Goal: Complete application form

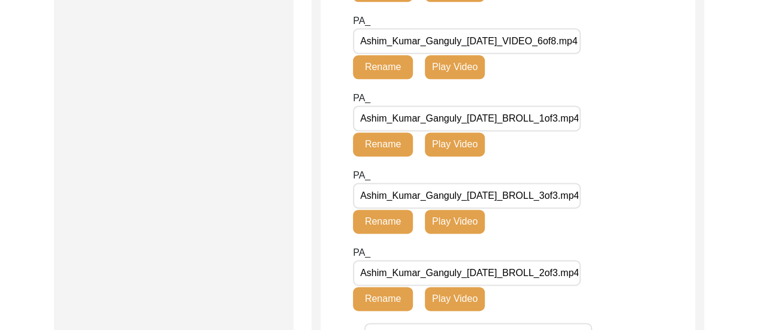
scroll to position [497, 0]
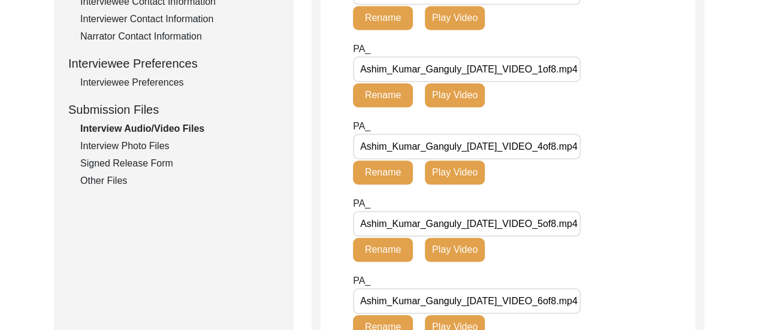
click at [113, 176] on div "Other Files" at bounding box center [179, 181] width 199 height 14
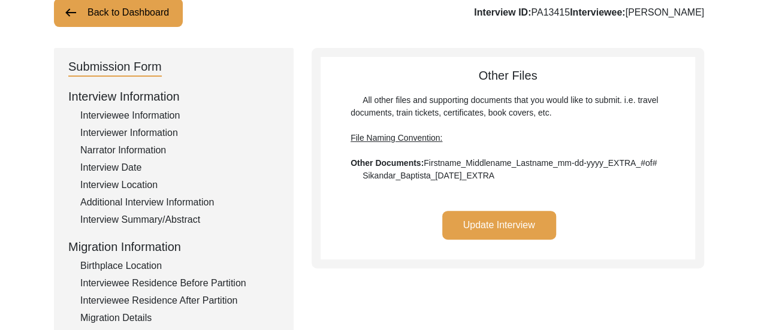
scroll to position [83, 0]
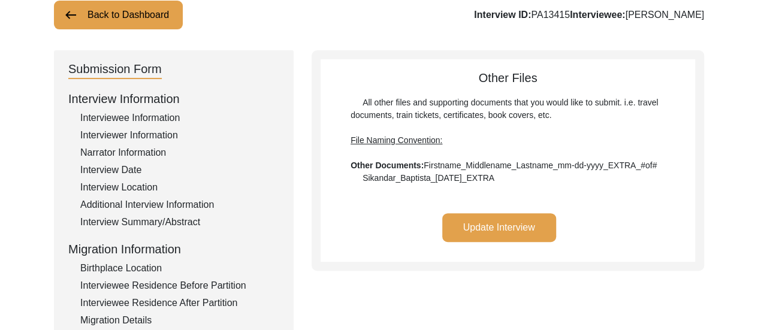
click at [501, 228] on button "Update Interview" at bounding box center [499, 227] width 114 height 29
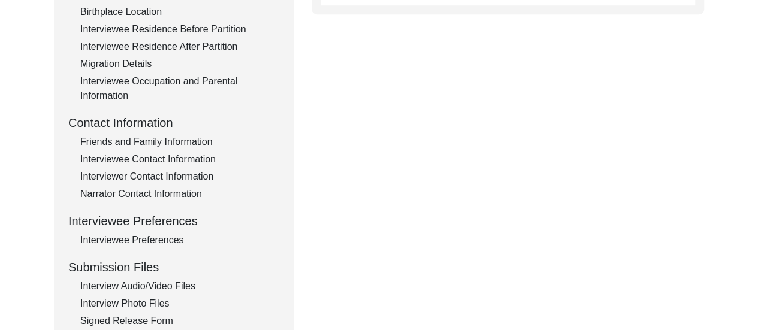
scroll to position [349, 0]
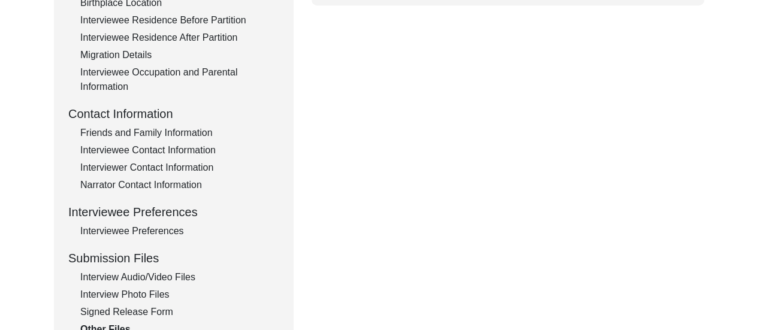
click at [153, 293] on div "Interview Photo Files" at bounding box center [179, 295] width 199 height 14
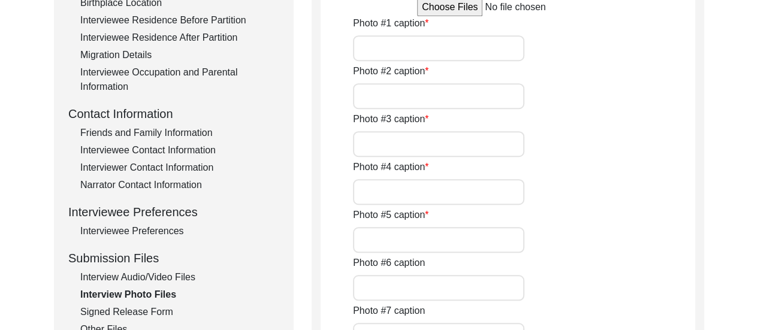
type input "[PERSON_NAME]'s father and mother, [PERSON_NAME] and [PERSON_NAME]."
type input "[PERSON_NAME]'s mother, Protiva Ganguly, seated on the left."
type input "[PERSON_NAME], with his brothers ([PERSON_NAME], [PERSON_NAME], [PERSON_NAME], …"
type input "[PERSON_NAME]'s mother, Protiva Ganguly, with him (crawling) and his elder brot…"
type input "[PERSON_NAME] with his wife, [PERSON_NAME]."
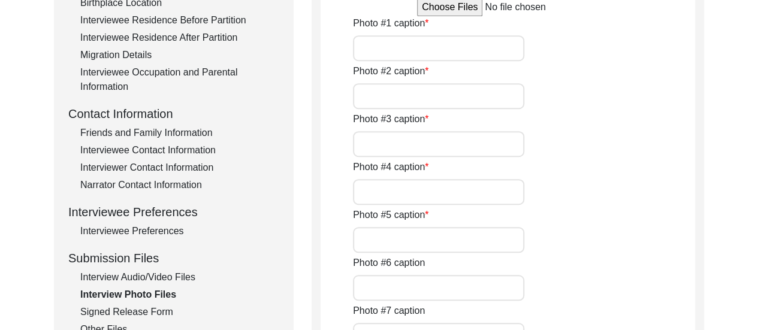
type input "Current condition of a portion of [PERSON_NAME]'s house in [GEOGRAPHIC_DATA]."
type input "4 of 6"
type input "jpg"
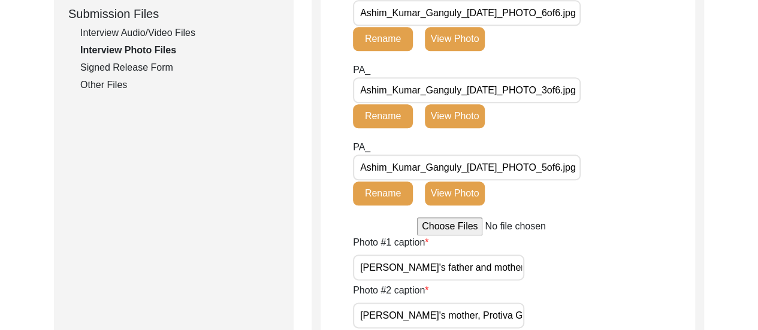
scroll to position [603, 0]
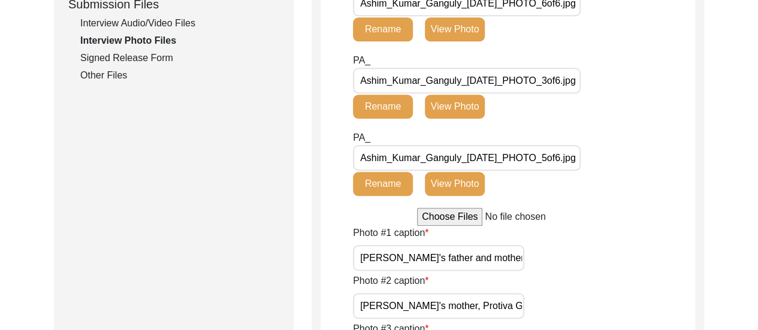
click at [173, 22] on div "Interview Audio/Video Files" at bounding box center [179, 23] width 199 height 14
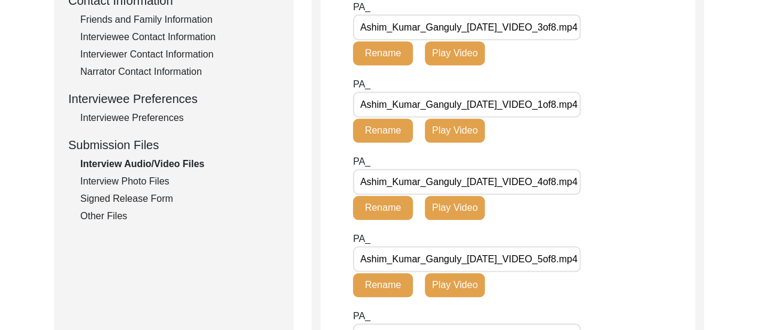
scroll to position [411, 0]
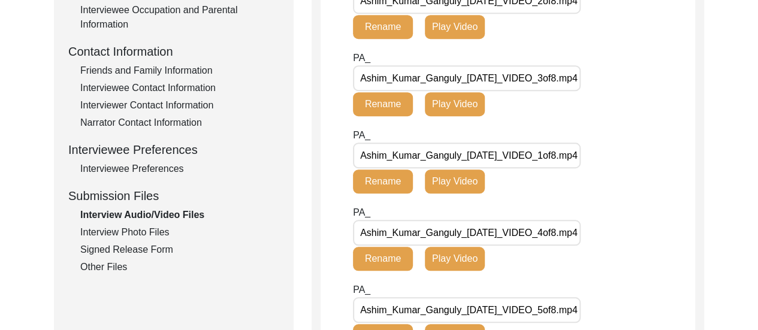
click at [102, 269] on div "Other Files" at bounding box center [179, 267] width 199 height 14
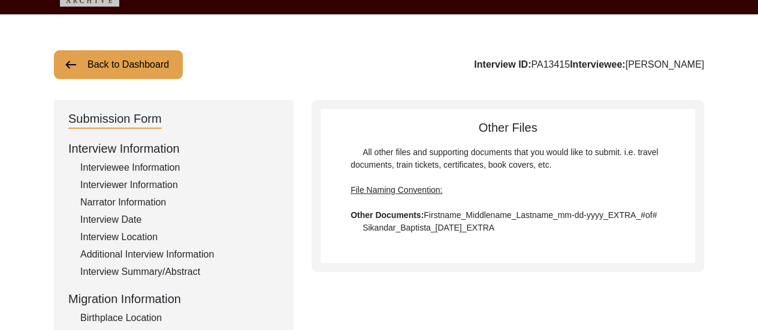
scroll to position [19, 0]
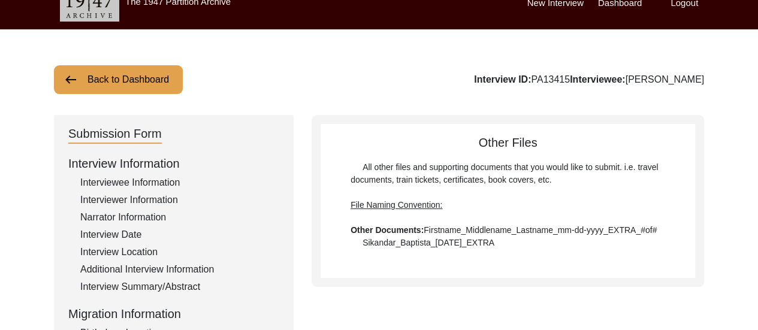
click at [157, 72] on button "Back to Dashboard" at bounding box center [118, 79] width 129 height 29
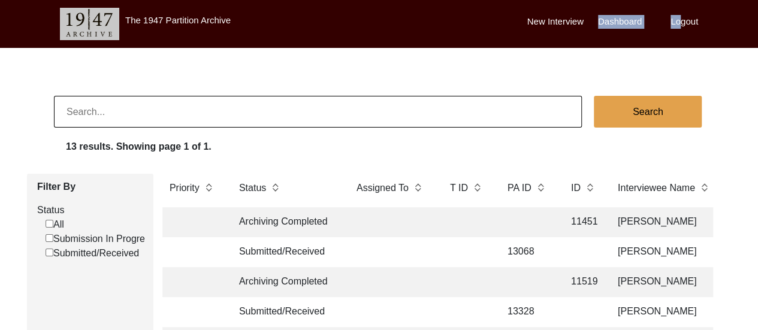
drag, startPoint x: 681, startPoint y: 21, endPoint x: 593, endPoint y: 41, distance: 90.4
click at [593, 41] on div "New Interview Dashboard Logout" at bounding box center [642, 24] width 231 height 48
click at [560, 21] on label "New Interview" at bounding box center [555, 22] width 56 height 14
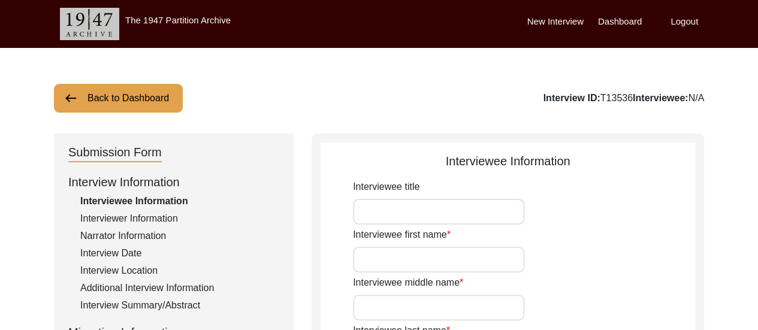
click at [400, 260] on input "Interviewee first name" at bounding box center [438, 260] width 171 height 26
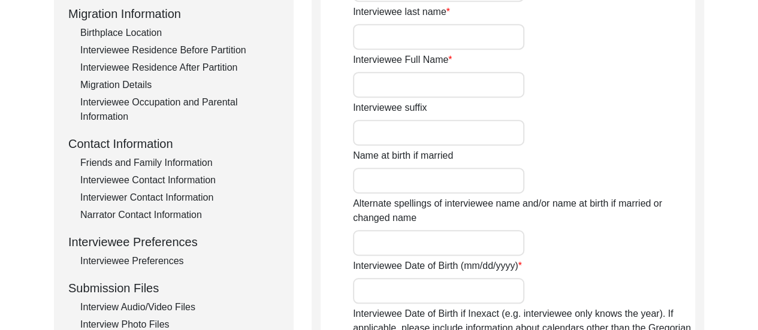
scroll to position [320, 0]
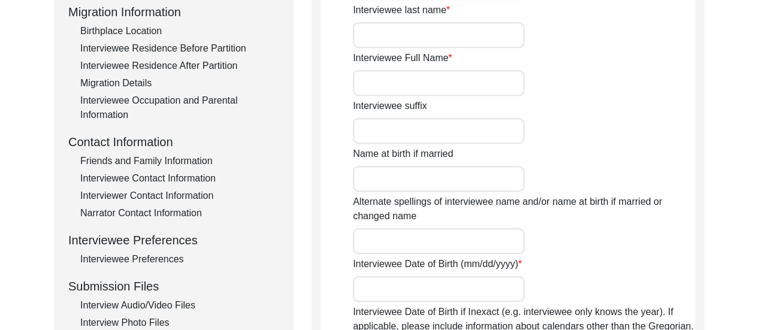
type input "Maya"
click at [388, 33] on input "Interviewee last name" at bounding box center [438, 35] width 171 height 26
click at [676, 35] on div "Interviewee last name" at bounding box center [524, 25] width 342 height 45
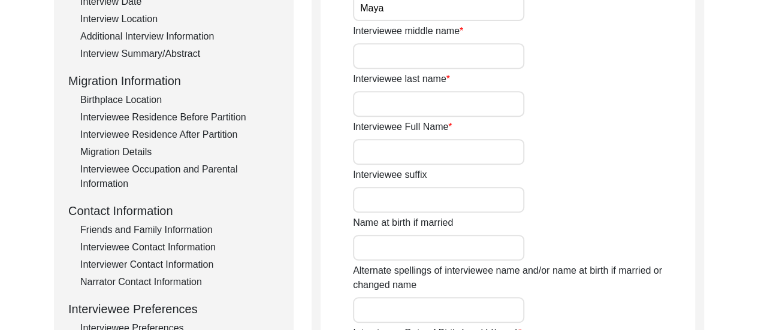
scroll to position [249, 0]
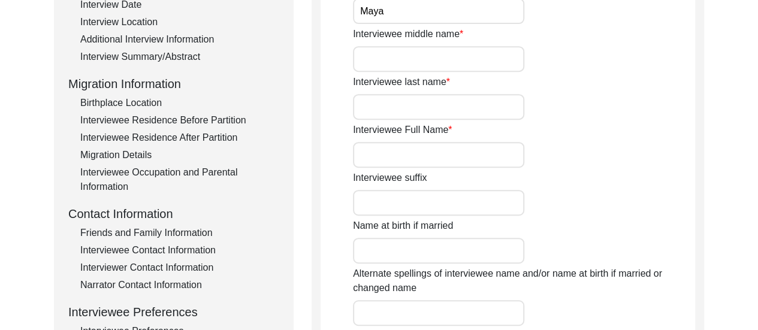
click at [447, 62] on input "Interviewee middle name" at bounding box center [438, 59] width 171 height 26
type input "n/a"
click at [438, 111] on input "Interviewee last name" at bounding box center [438, 107] width 171 height 26
type input "Acharya"
click at [432, 161] on input "Interviewee Full Name" at bounding box center [438, 155] width 171 height 26
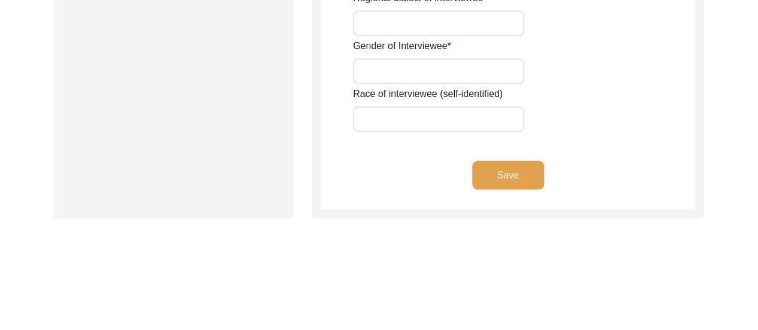
scroll to position [973, 0]
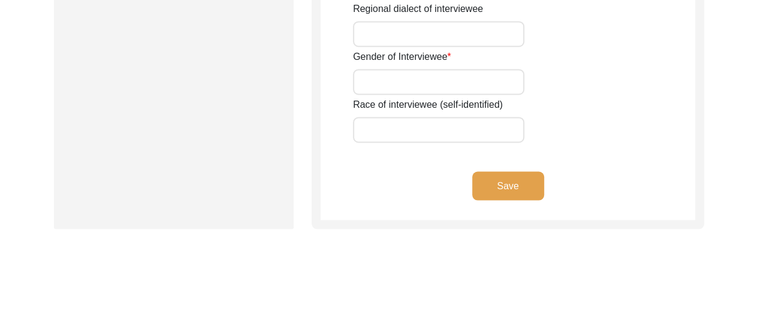
type input "[PERSON_NAME]"
click at [500, 182] on button "Save" at bounding box center [508, 185] width 72 height 29
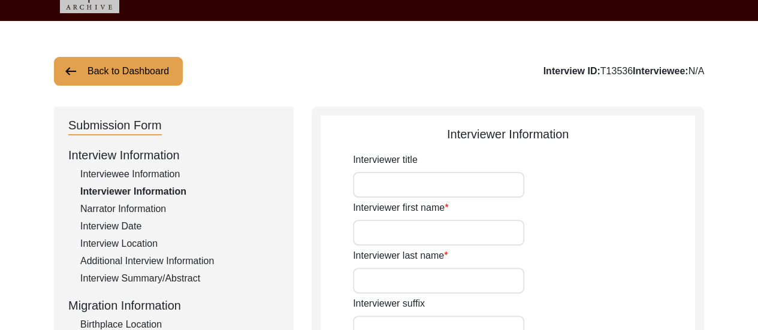
scroll to position [0, 0]
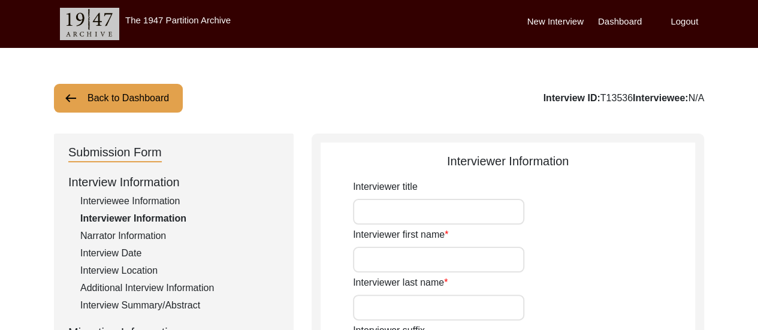
click at [604, 23] on label "Dashboard" at bounding box center [620, 22] width 44 height 14
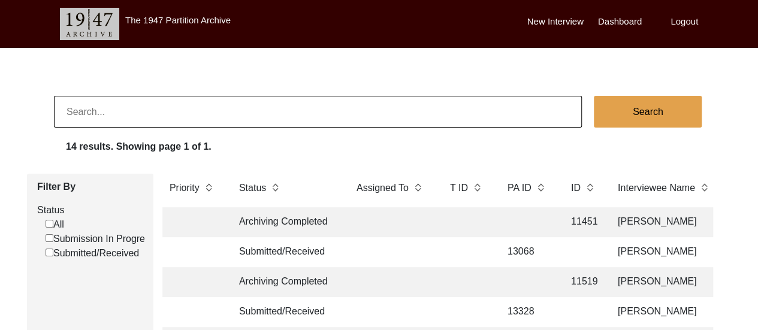
click at [682, 27] on label "Logout" at bounding box center [684, 22] width 28 height 14
